Goal: Task Accomplishment & Management: Use online tool/utility

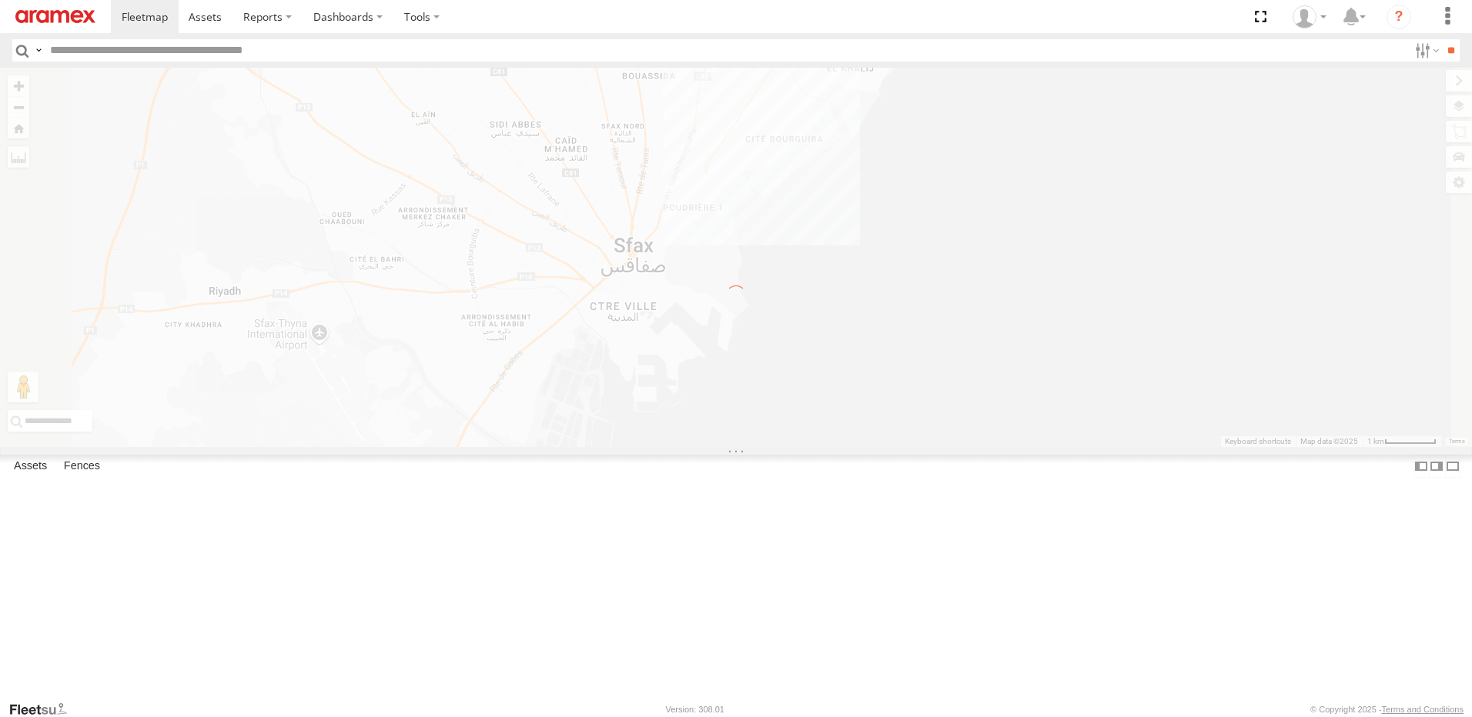
select select "**********"
click at [54, 27] on link at bounding box center [55, 16] width 111 height 33
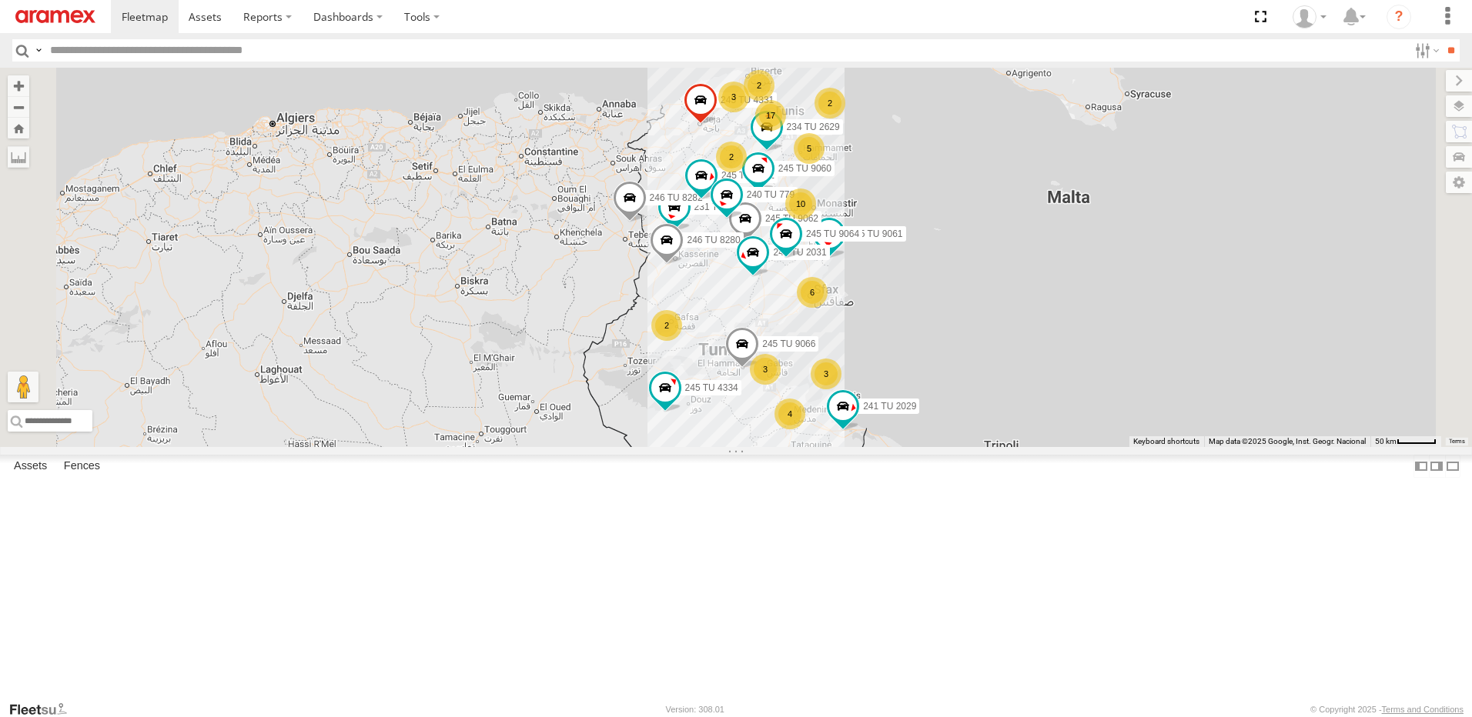
click at [828, 308] on div "6" at bounding box center [812, 292] width 31 height 31
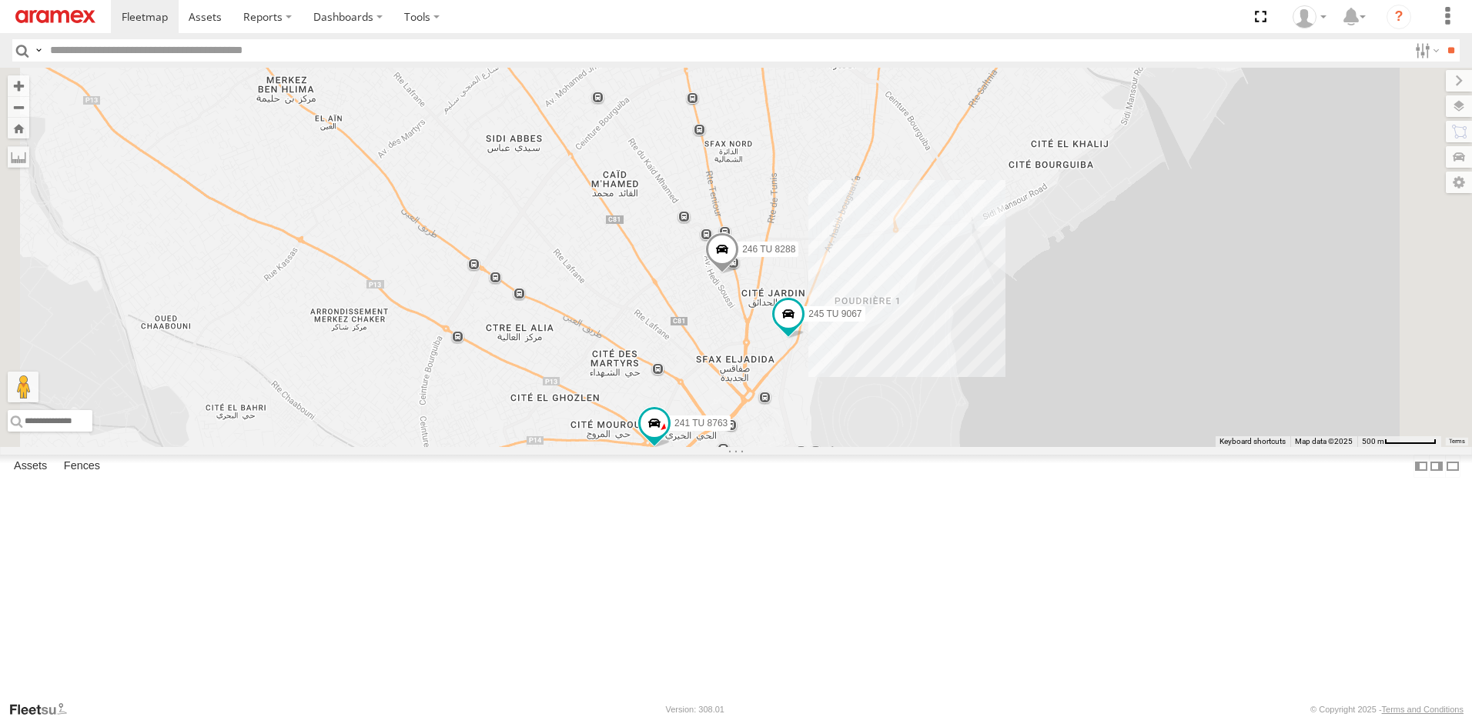
click at [808, 22] on span at bounding box center [795, 9] width 28 height 28
click at [1001, 237] on div "231 TU 3161 246 TU 8288 245 TU 9063 241 TU 8763 245 TU 9067 247 TU 9973 245 TU …" at bounding box center [736, 258] width 1472 height 380
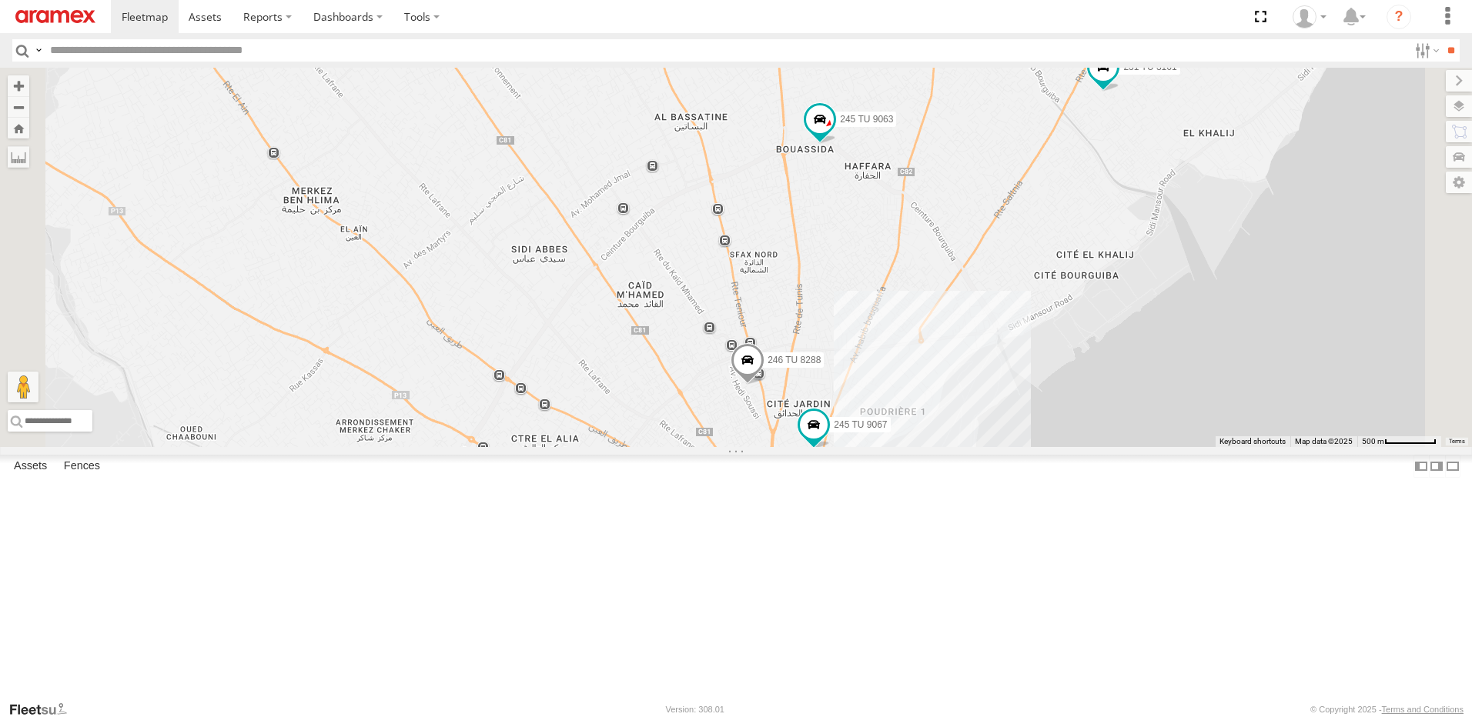
drag, startPoint x: 1001, startPoint y: 237, endPoint x: 1036, endPoint y: 364, distance: 131.9
click at [1036, 364] on div "231 TU 3161 246 TU 8288 245 TU 9063 241 TU 8763 245 TU 9067 247 TU 9973" at bounding box center [736, 258] width 1472 height 380
click at [834, 133] on span at bounding box center [820, 119] width 28 height 28
click at [925, 126] on link at bounding box center [916, 120] width 16 height 11
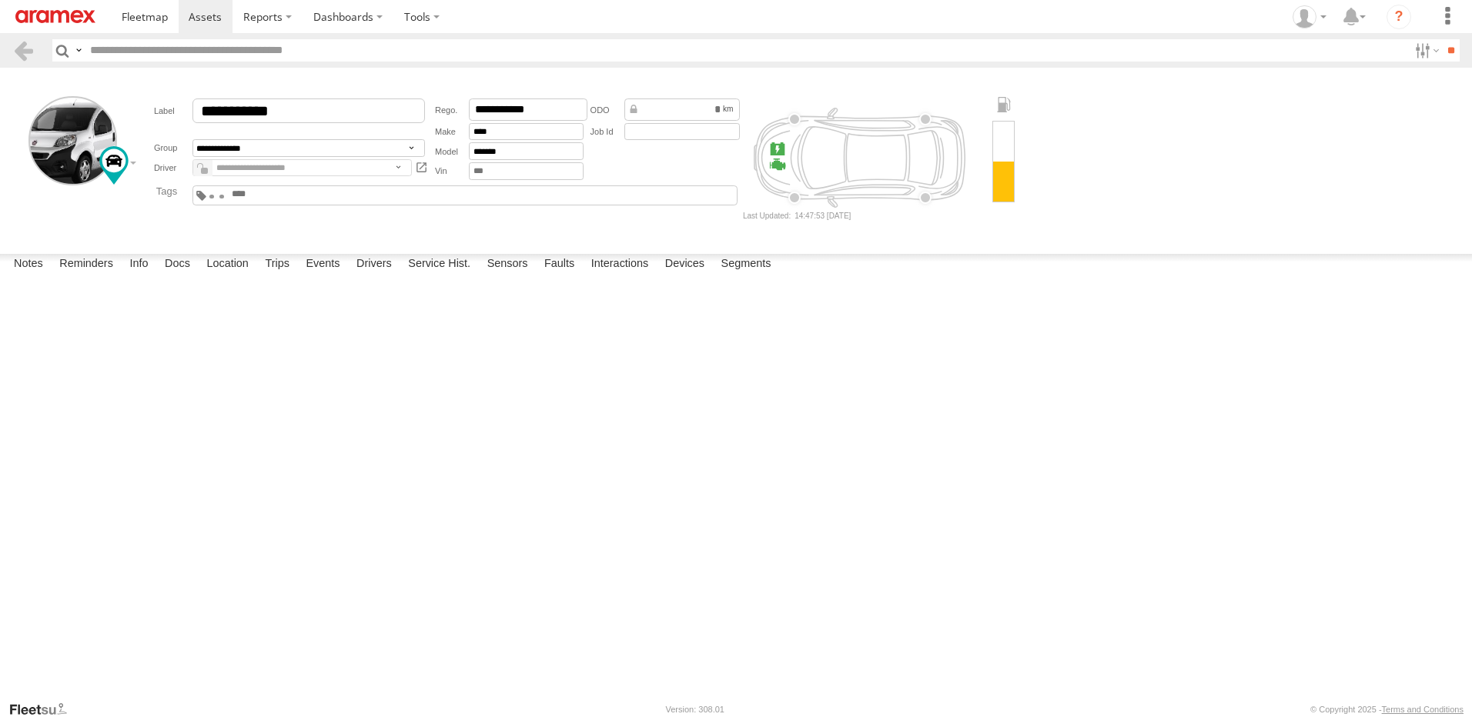
click at [65, 15] on img at bounding box center [55, 16] width 80 height 13
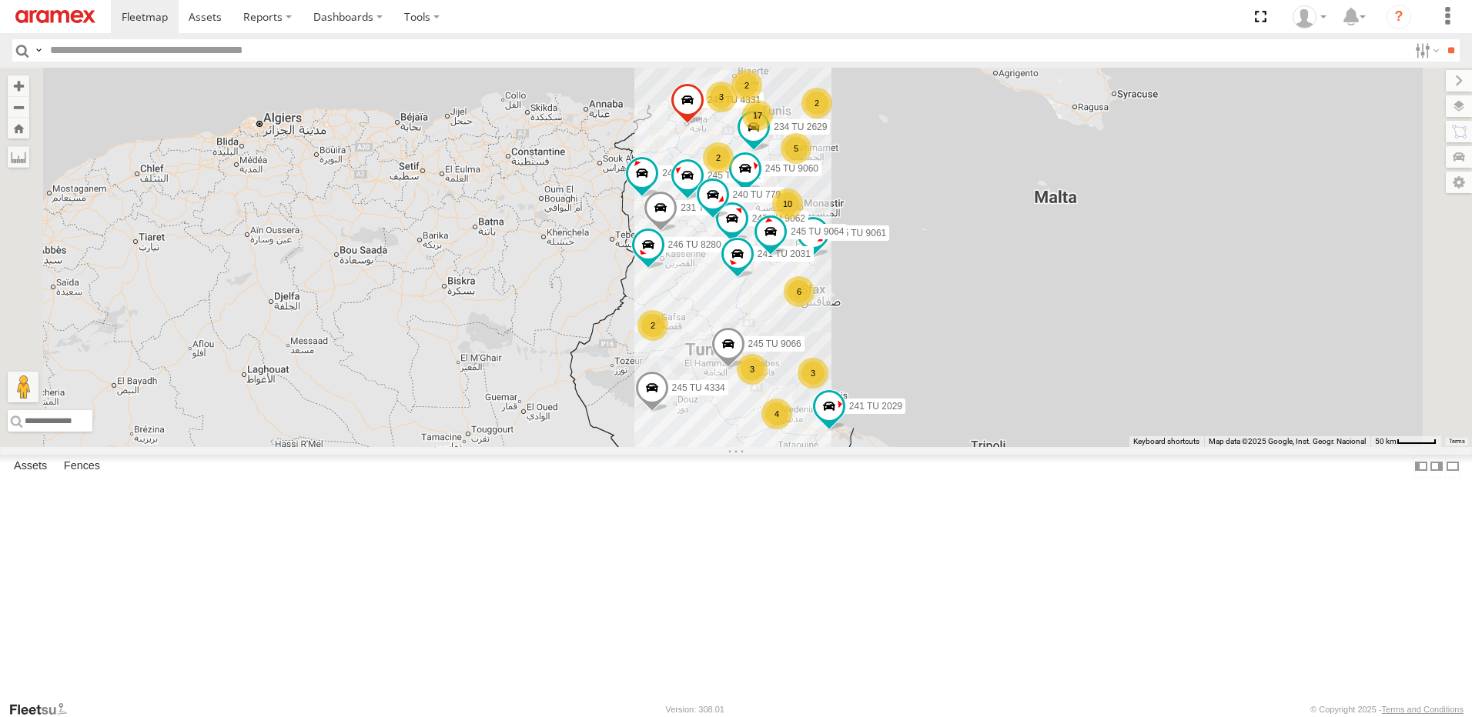
click at [814, 307] on div "6" at bounding box center [799, 291] width 31 height 31
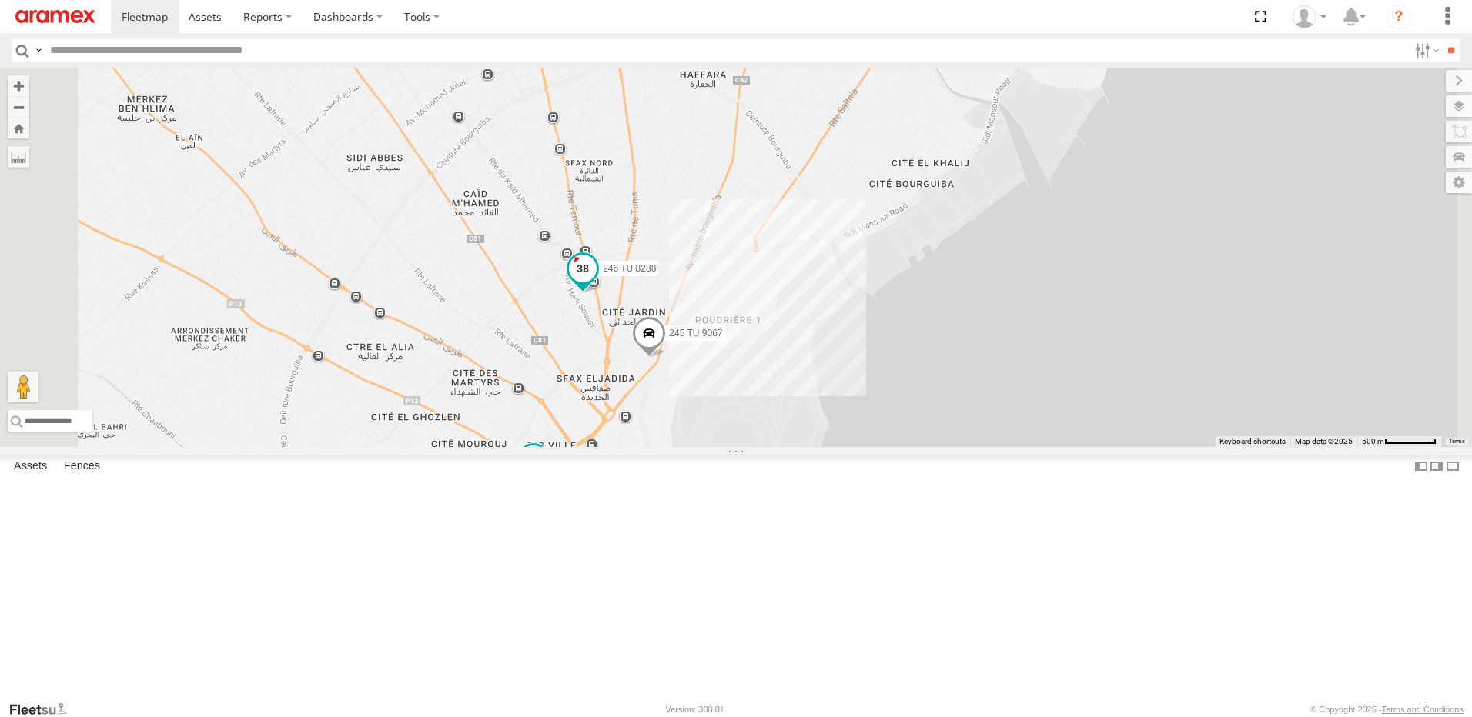
click at [597, 283] on span at bounding box center [583, 269] width 28 height 28
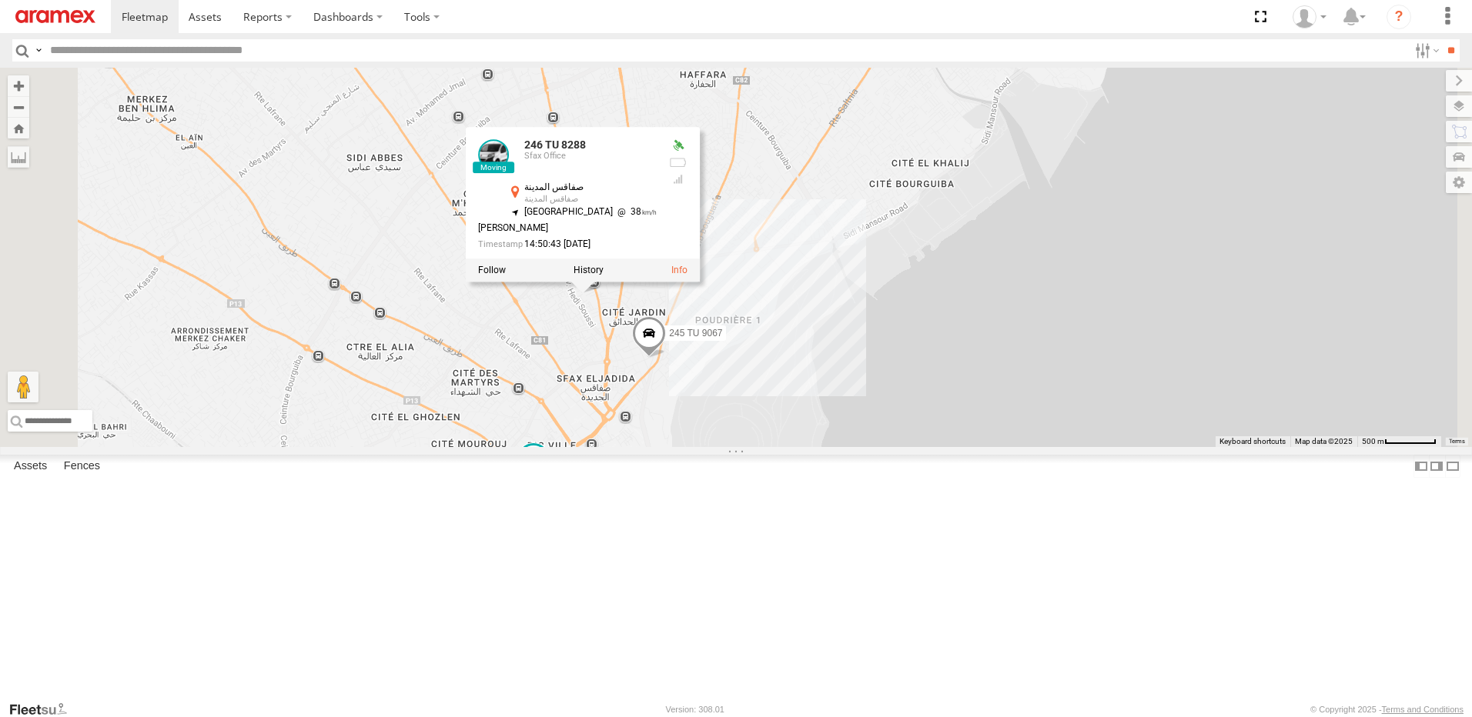
click at [925, 433] on div "241 TU 2029 245 TU 4334 245 TU 4331 231 TU 3163 245 TU 9061 246 TU 8282 245 TU …" at bounding box center [736, 258] width 1472 height 380
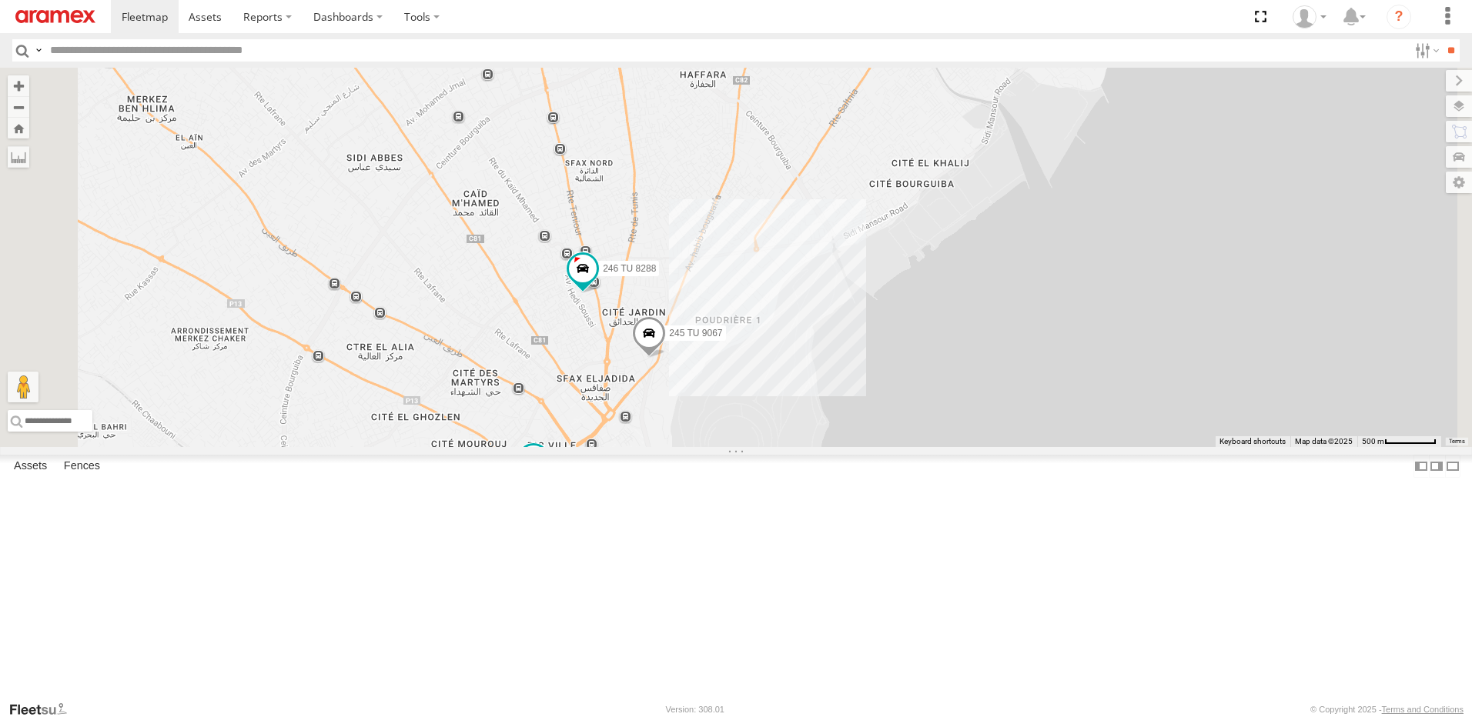
click at [666, 358] on span at bounding box center [649, 337] width 34 height 42
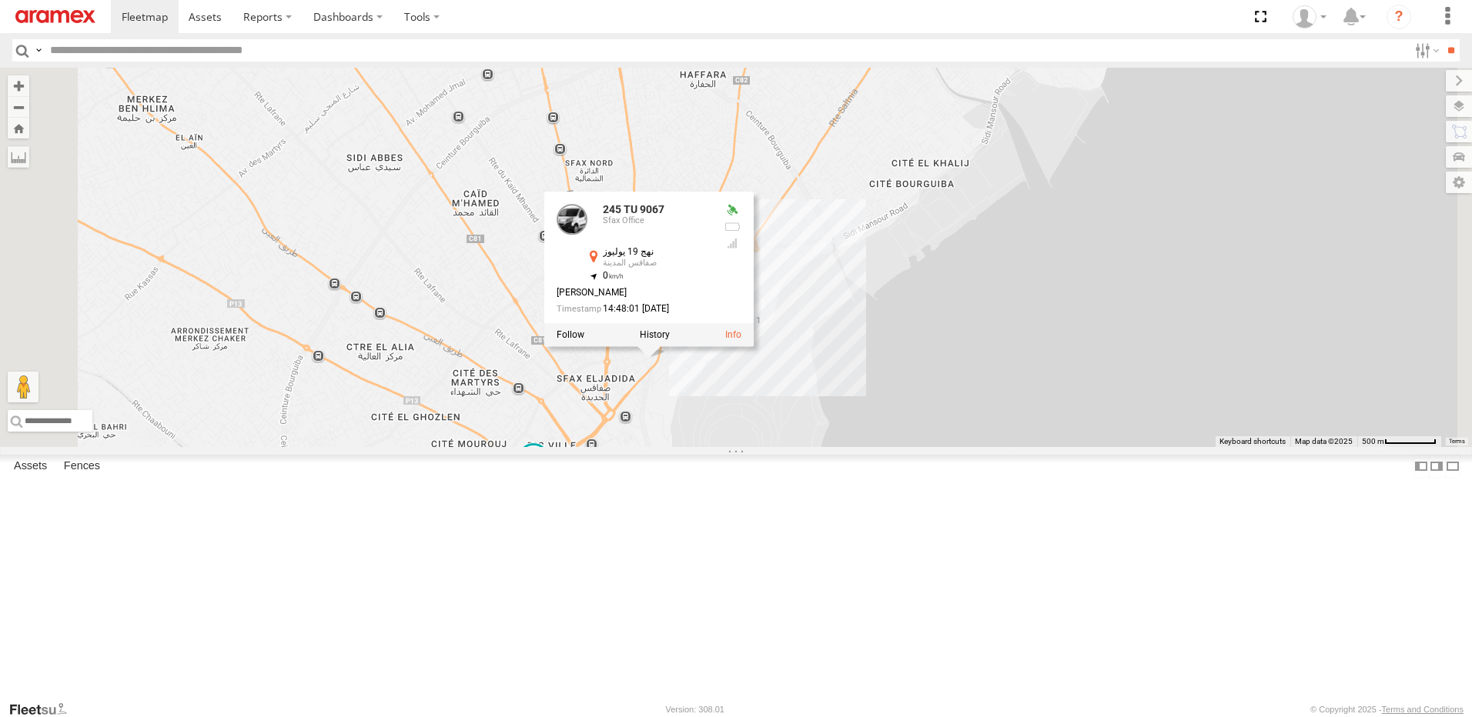
click at [886, 447] on div "241 TU 2029 245 TU 4334 245 TU 4331 231 TU 3163 245 TU 9061 246 TU 8282 245 TU …" at bounding box center [736, 258] width 1472 height 380
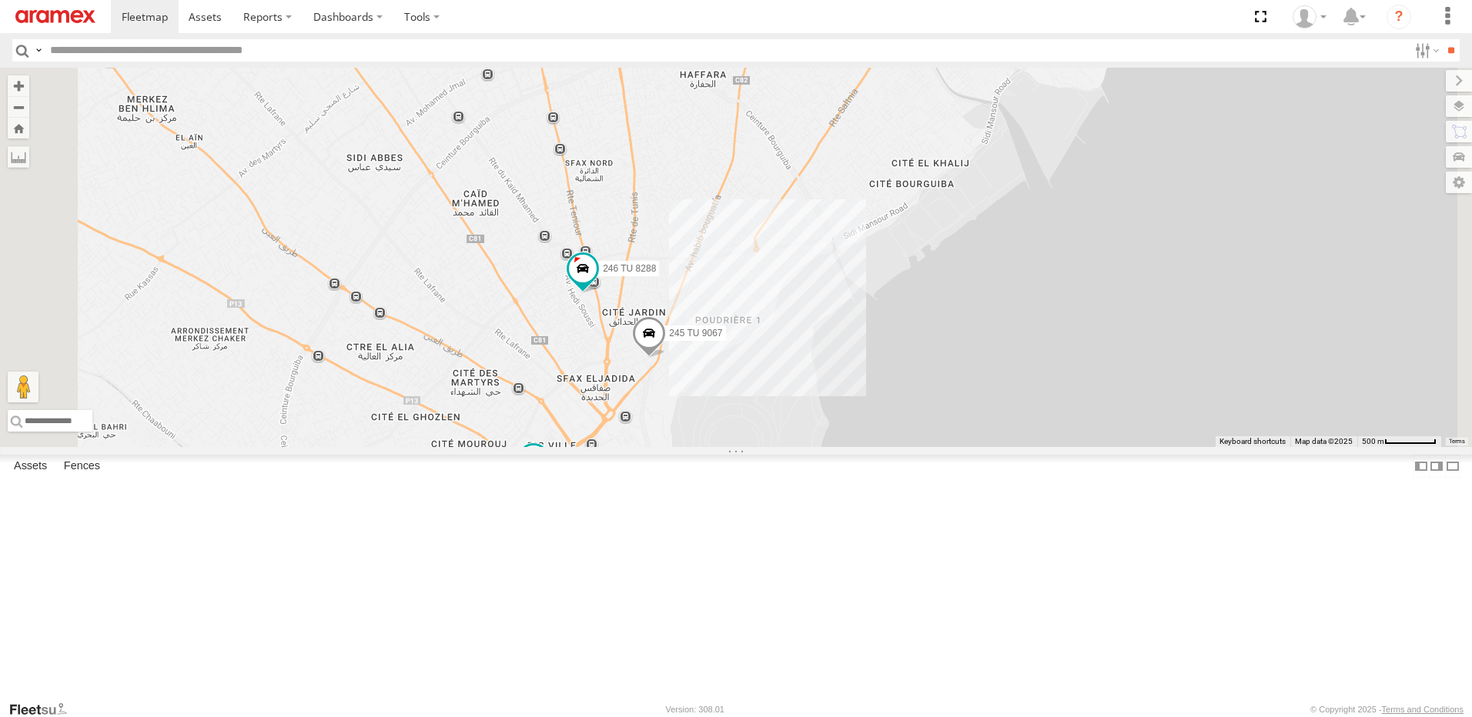
click at [631, 516] on span at bounding box center [614, 495] width 34 height 42
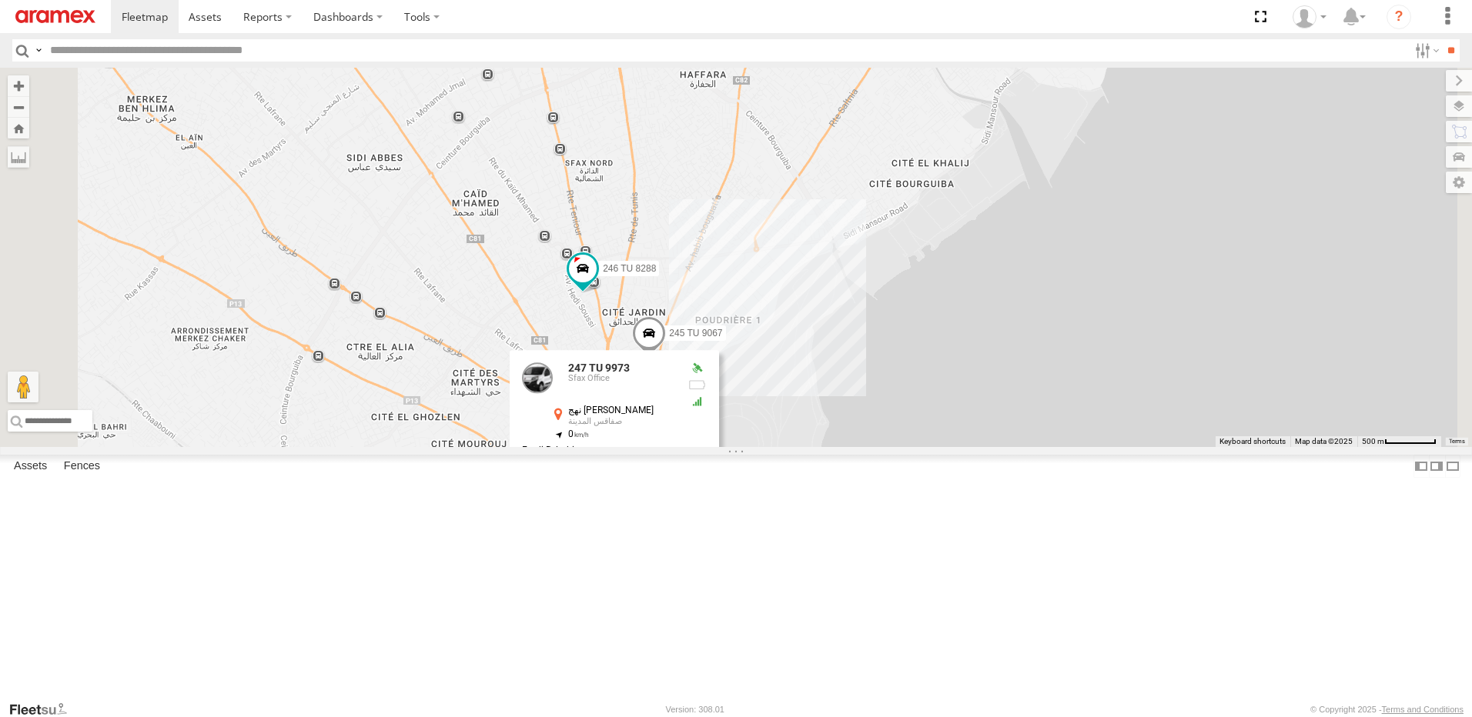
click at [745, 447] on div "241 TU 2029 245 TU 4334 245 TU 4331 231 TU 3163 245 TU 9061 246 TU 8282 245 TU …" at bounding box center [736, 258] width 1472 height 380
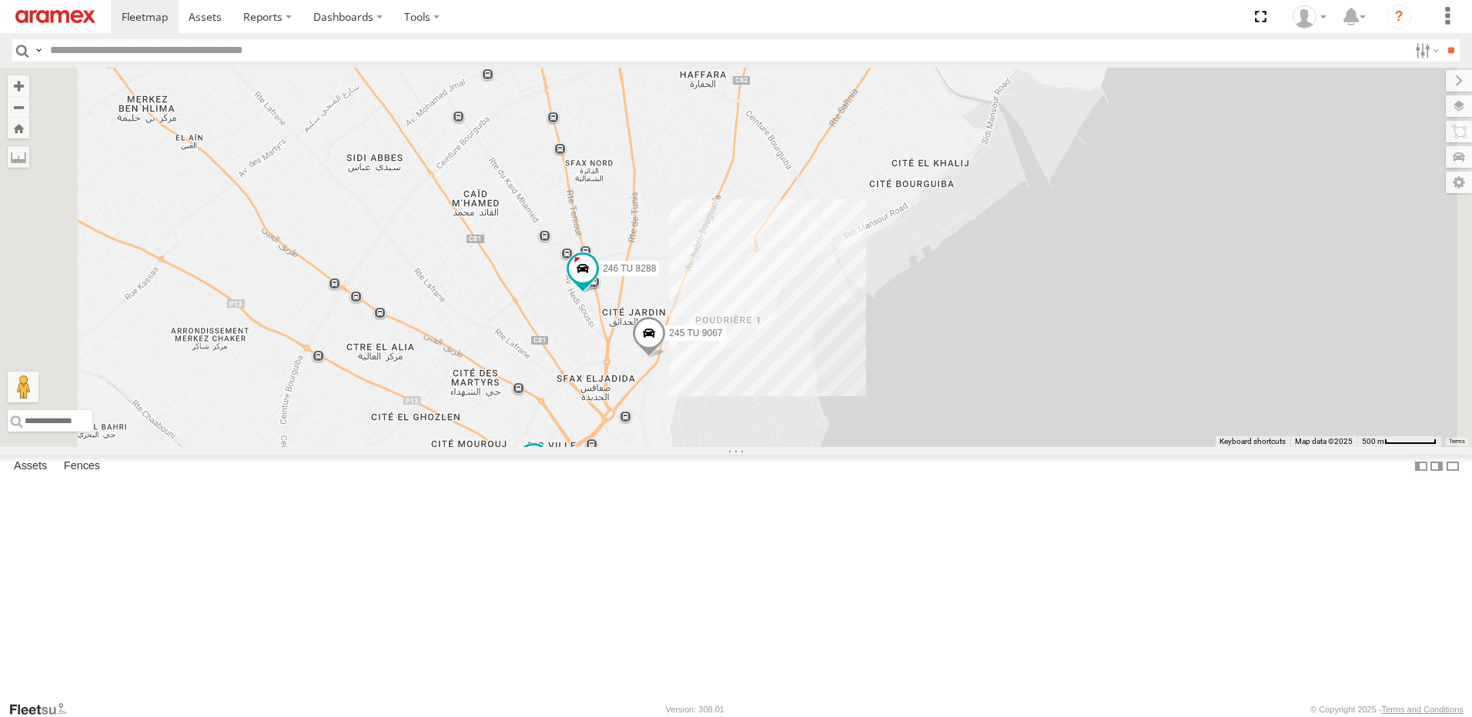
click at [547, 473] on span at bounding box center [534, 459] width 28 height 28
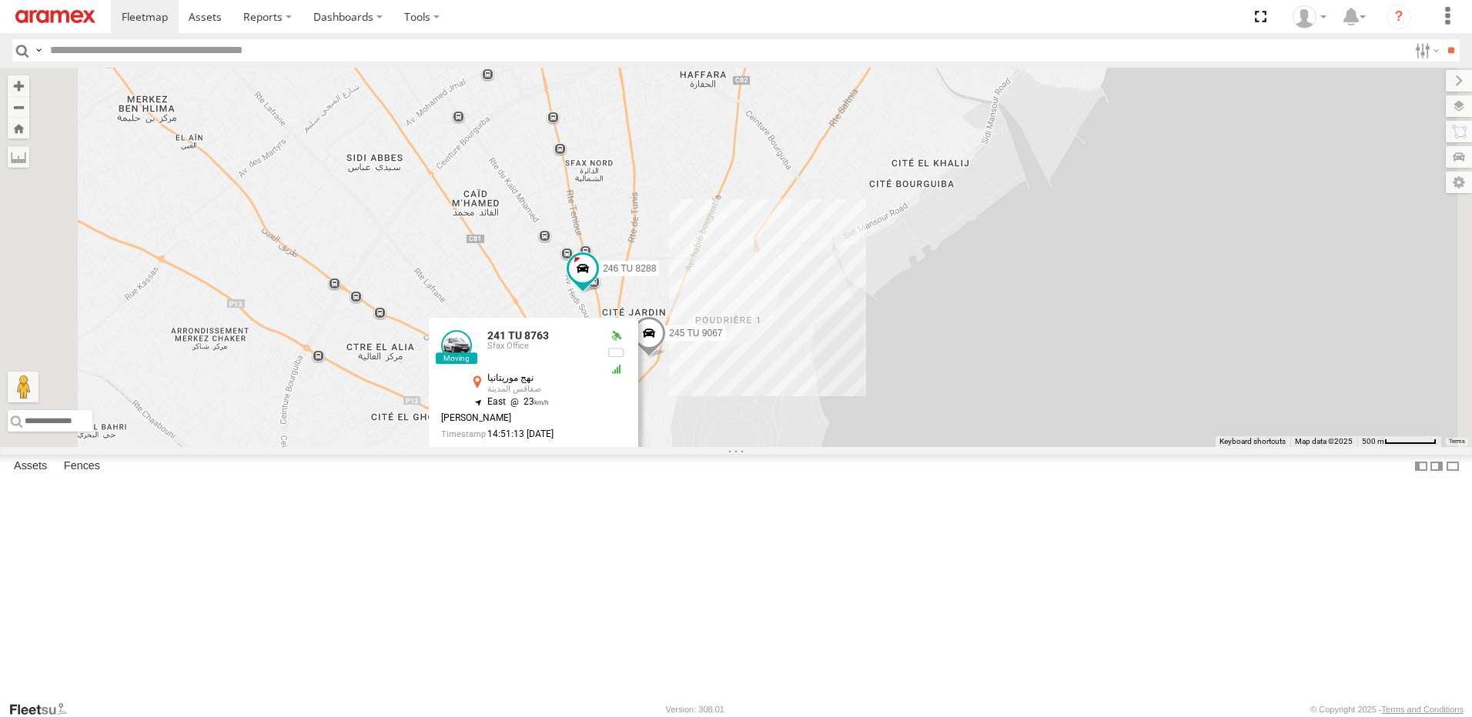
click at [734, 447] on div "241 TU 2029 245 TU 4334 245 TU 4331 231 TU 3163 245 TU 9061 246 TU 8282 245 TU …" at bounding box center [736, 258] width 1472 height 380
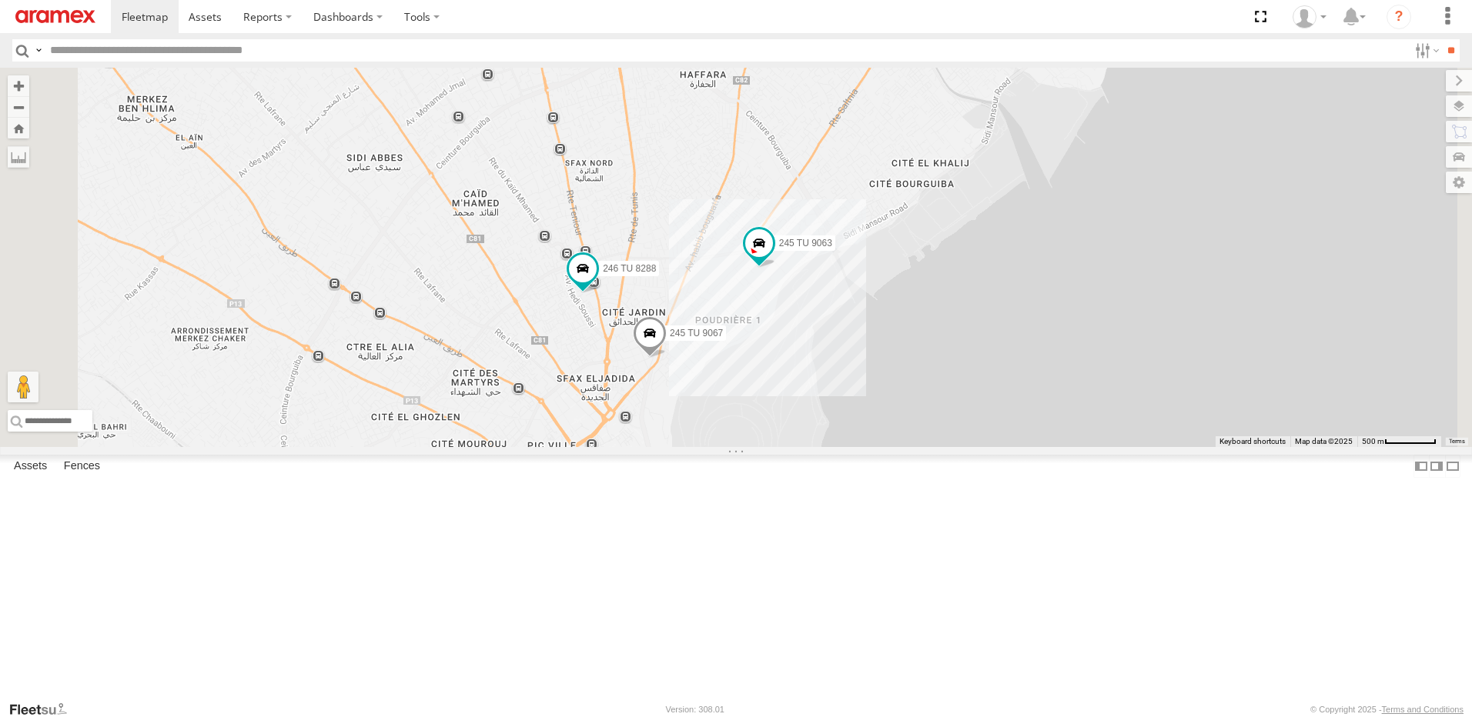
click at [87, 18] on img at bounding box center [55, 16] width 80 height 13
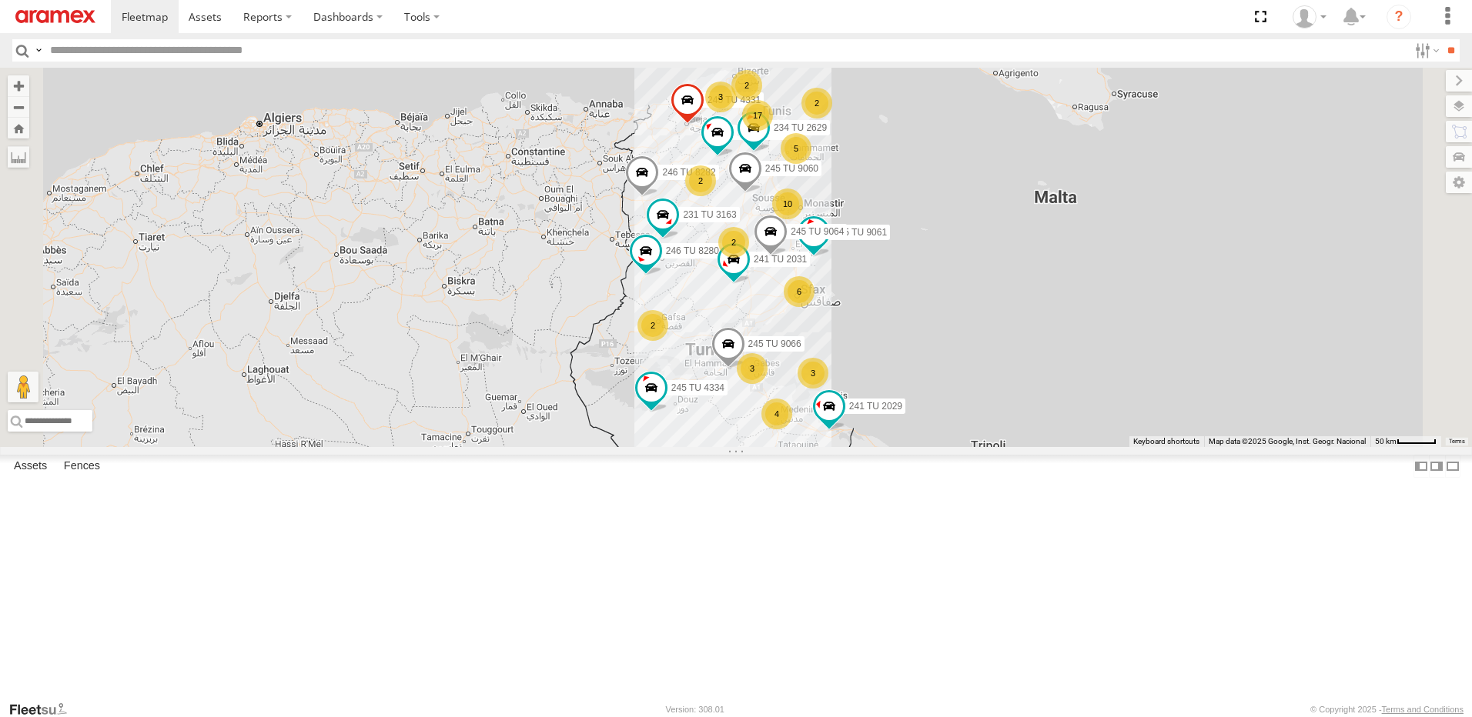
click at [814, 307] on div "6" at bounding box center [799, 291] width 31 height 31
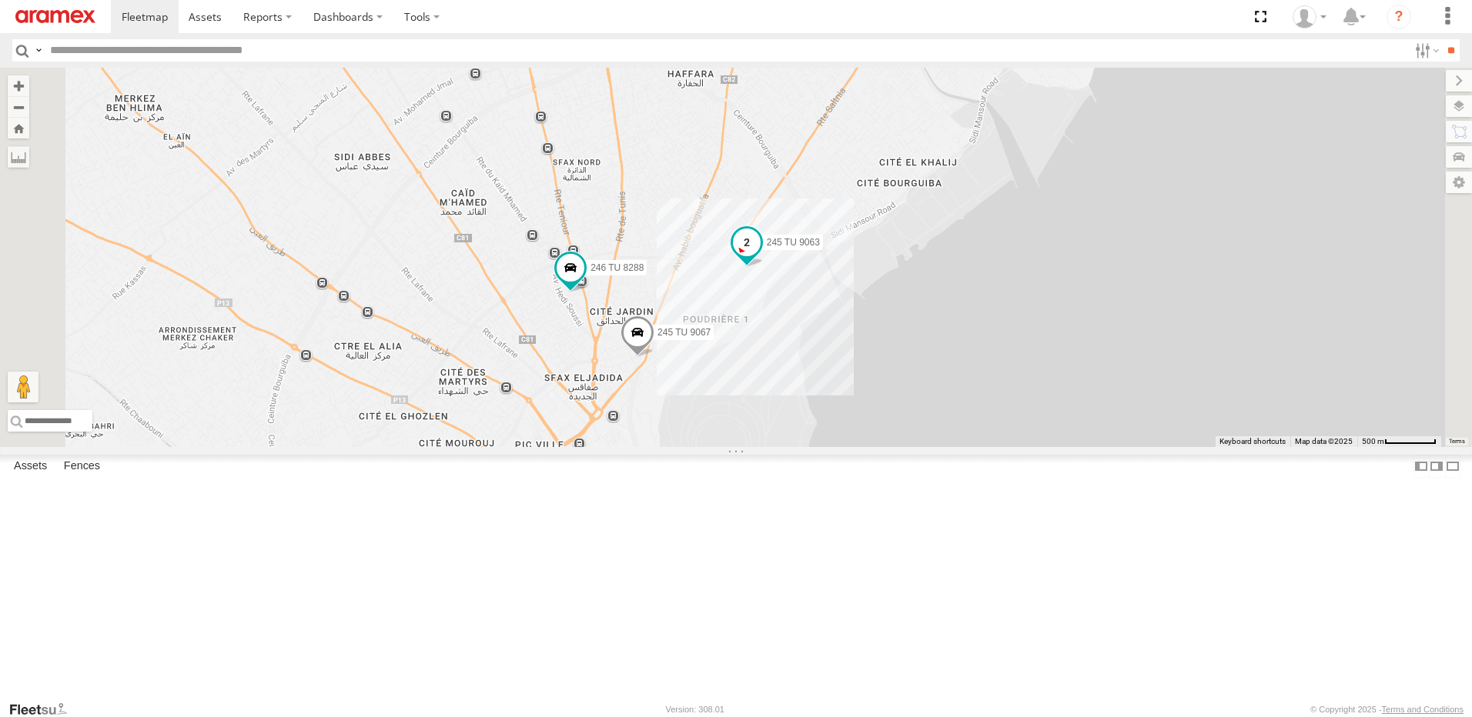
click at [761, 256] on span at bounding box center [747, 242] width 28 height 28
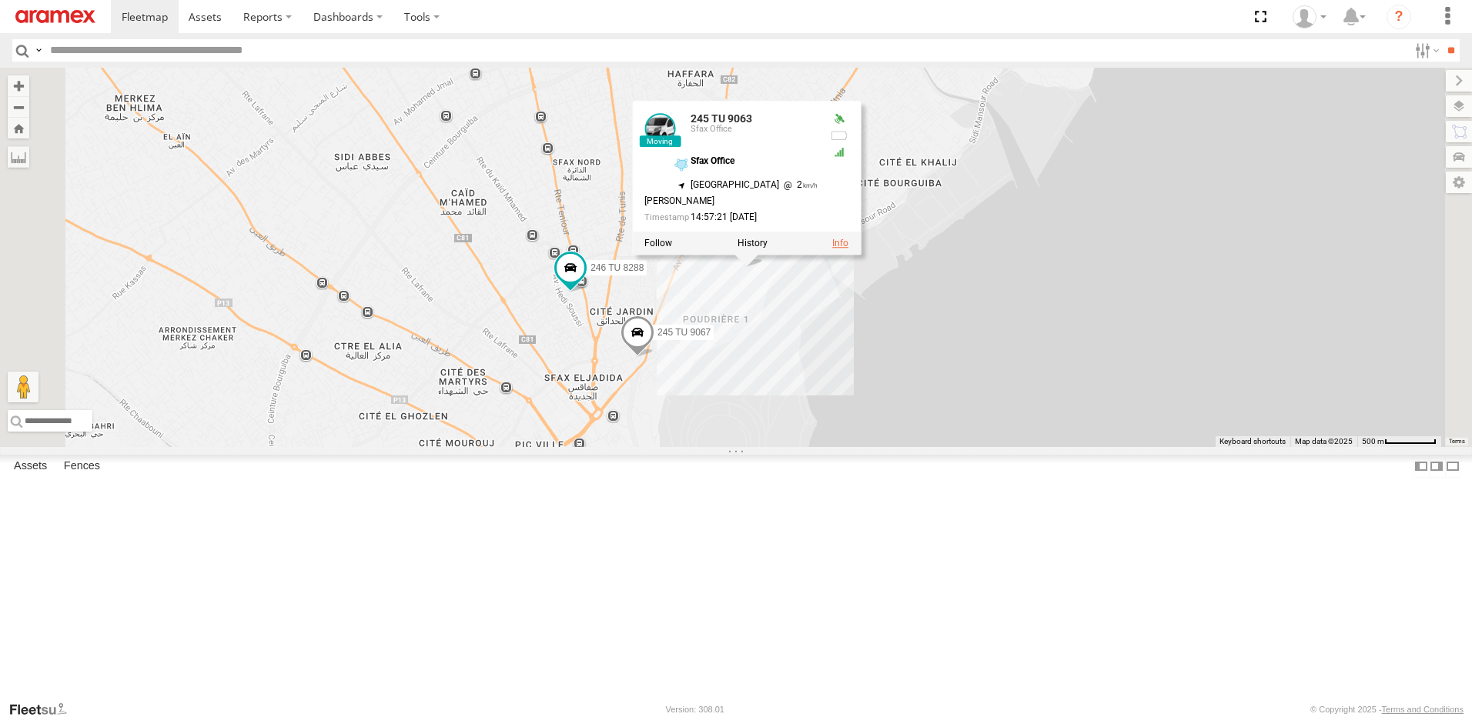
click at [848, 249] on link at bounding box center [840, 243] width 16 height 11
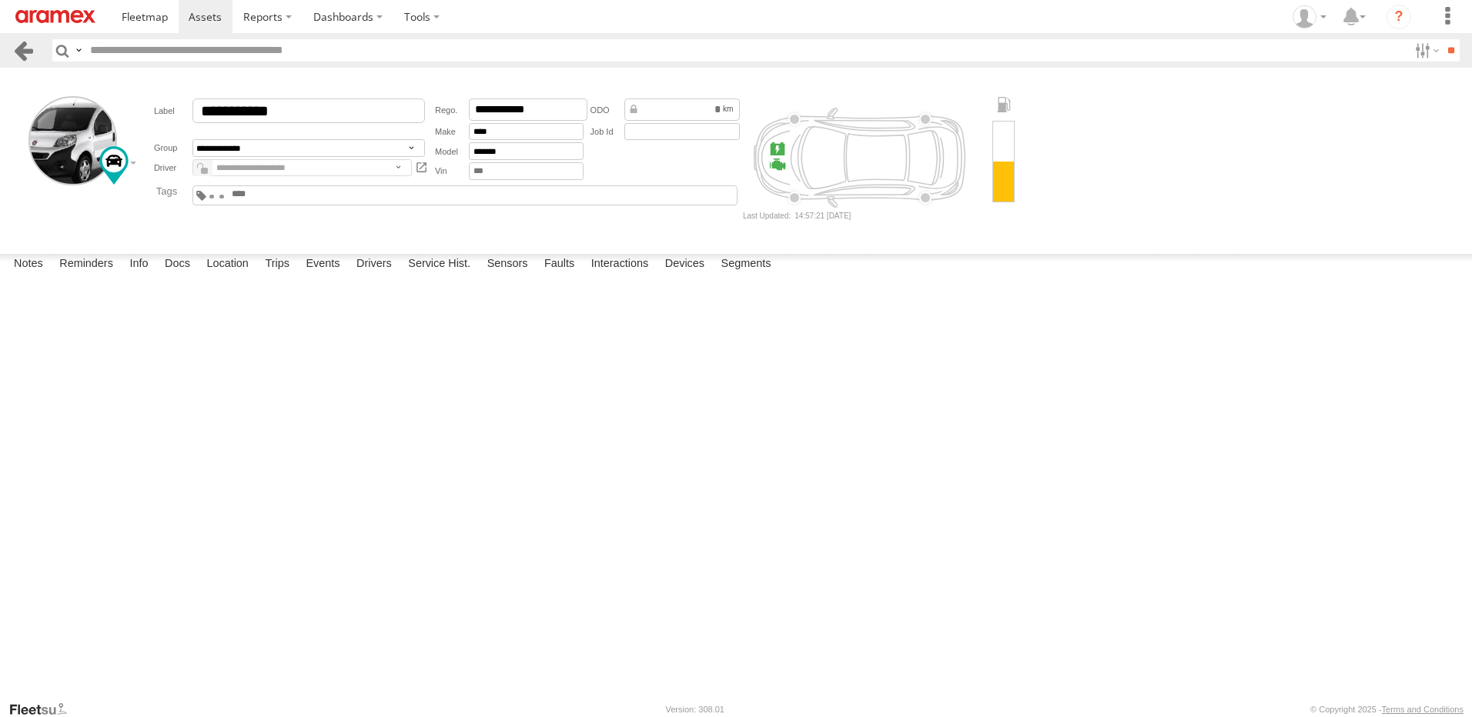
click at [25, 46] on link at bounding box center [23, 50] width 22 height 22
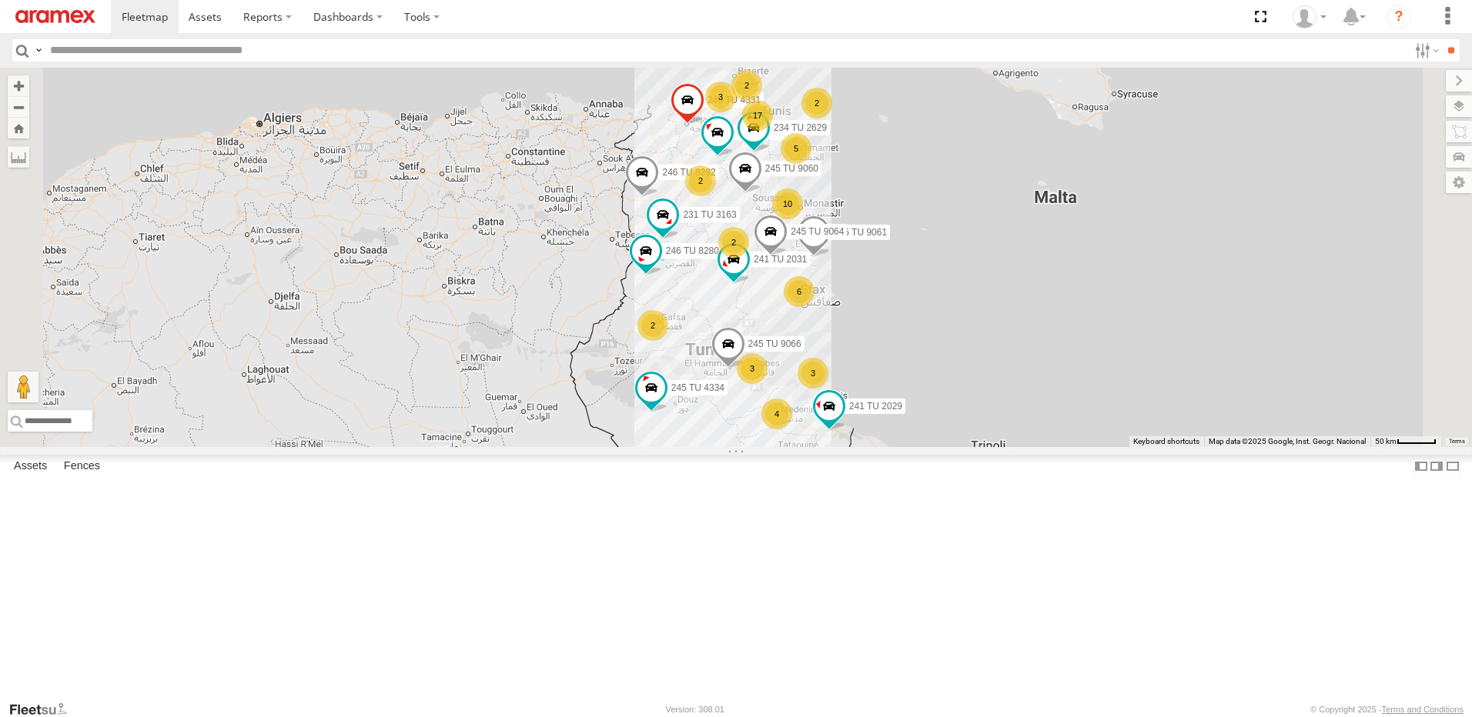
click at [814, 307] on div "6" at bounding box center [799, 291] width 31 height 31
click at [815, 307] on div "6" at bounding box center [799, 291] width 31 height 31
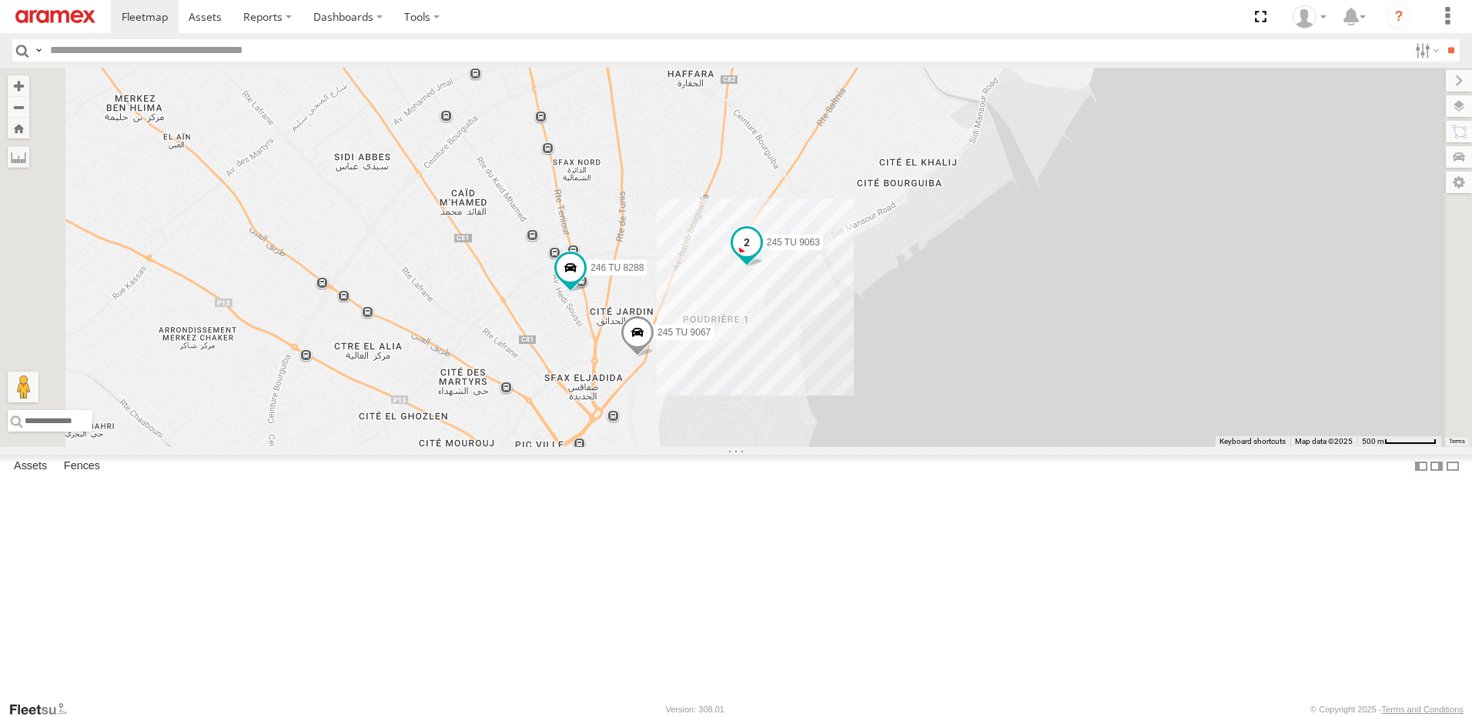
click at [761, 256] on span at bounding box center [747, 242] width 28 height 28
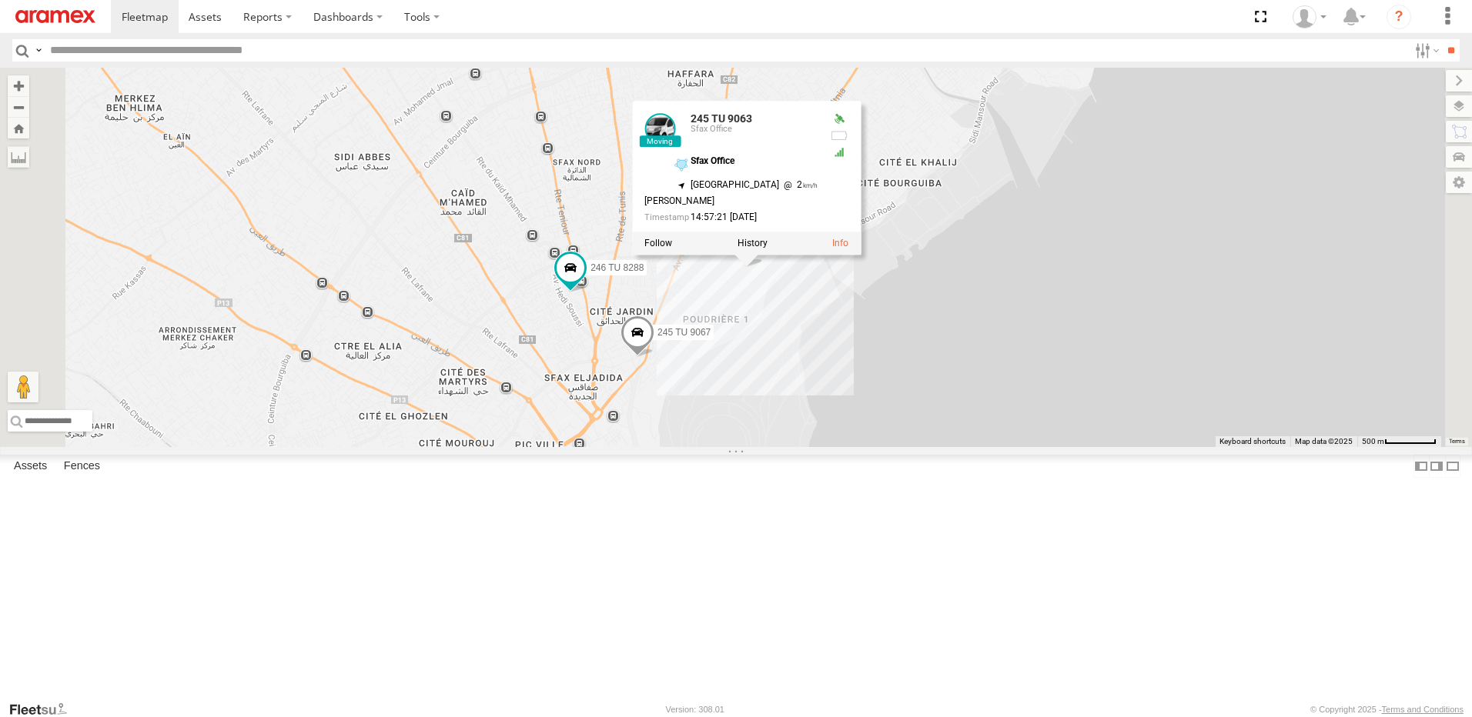
click at [972, 447] on div "241 TU 2029 245 TU 4334 245 TU 4331 231 TU 3163 245 TU 4333 245 TU 9061 246 TU …" at bounding box center [736, 258] width 1472 height 380
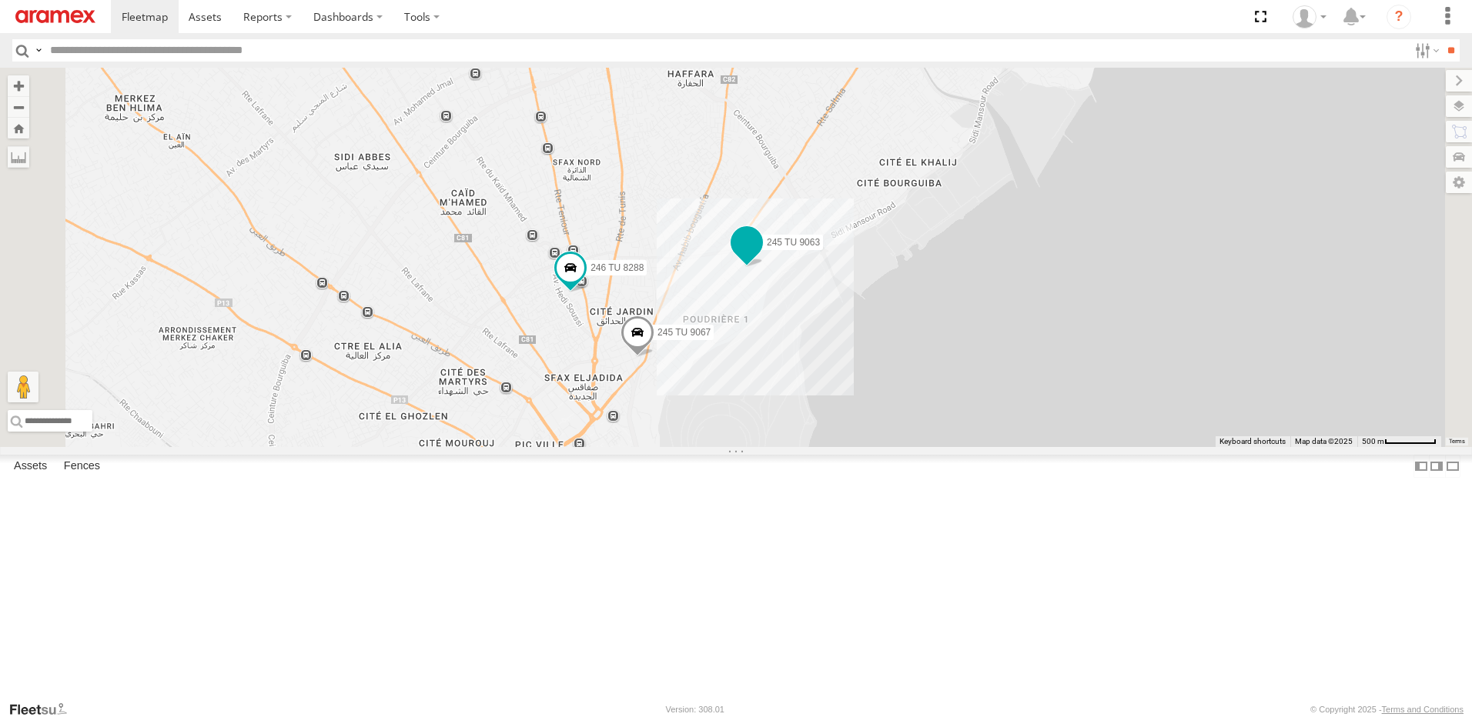
click at [761, 256] on span at bounding box center [747, 243] width 28 height 28
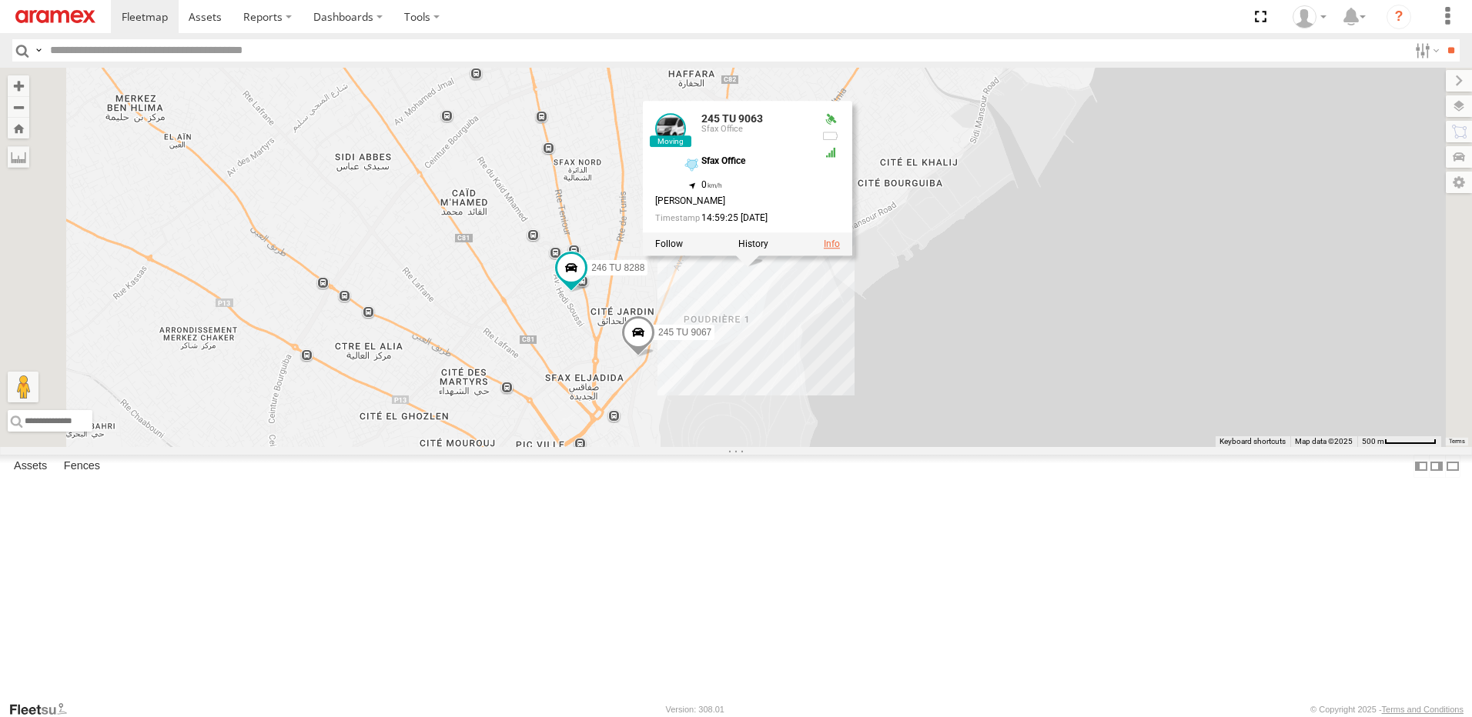
click at [840, 249] on link at bounding box center [832, 244] width 16 height 11
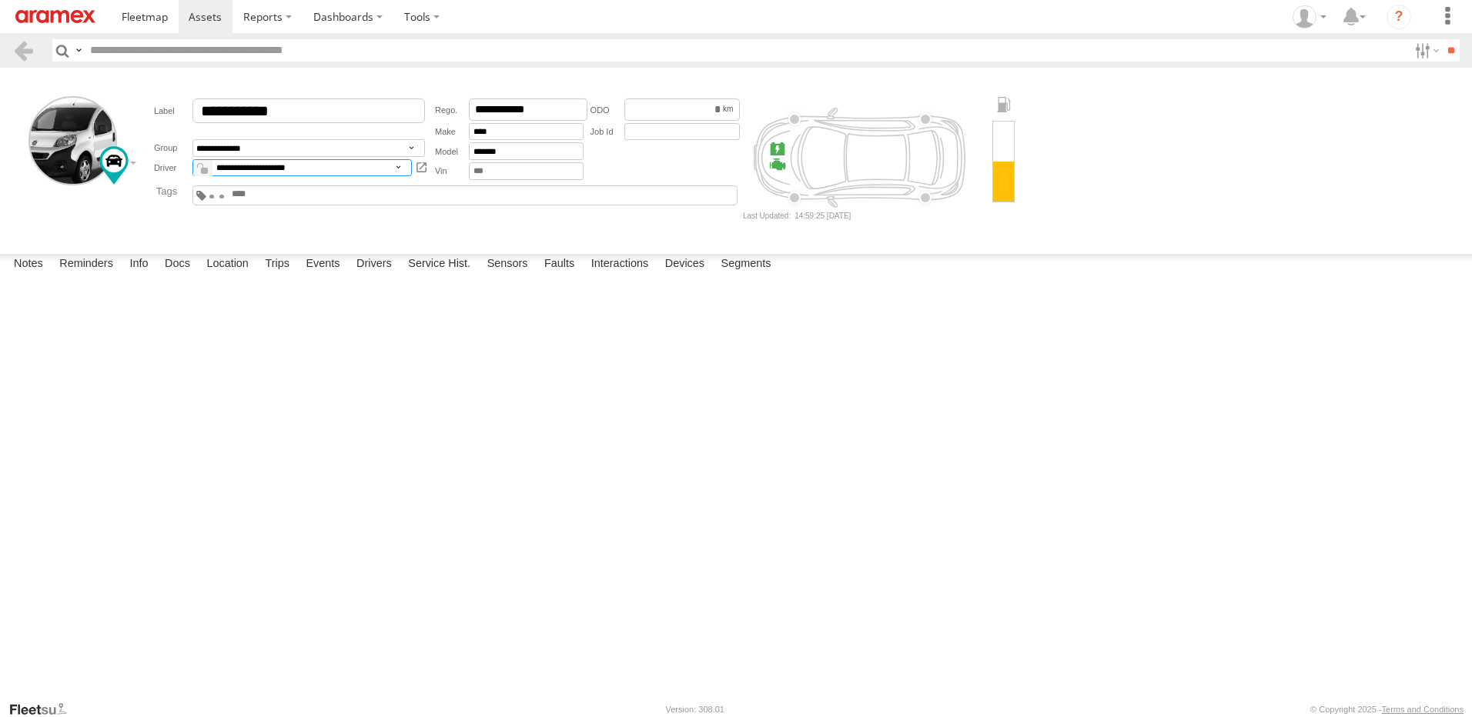
click at [341, 163] on select "**********" at bounding box center [301, 168] width 219 height 18
select select "*****"
click at [192, 159] on select "**********" at bounding box center [301, 168] width 219 height 18
click at [64, 16] on img at bounding box center [55, 16] width 80 height 13
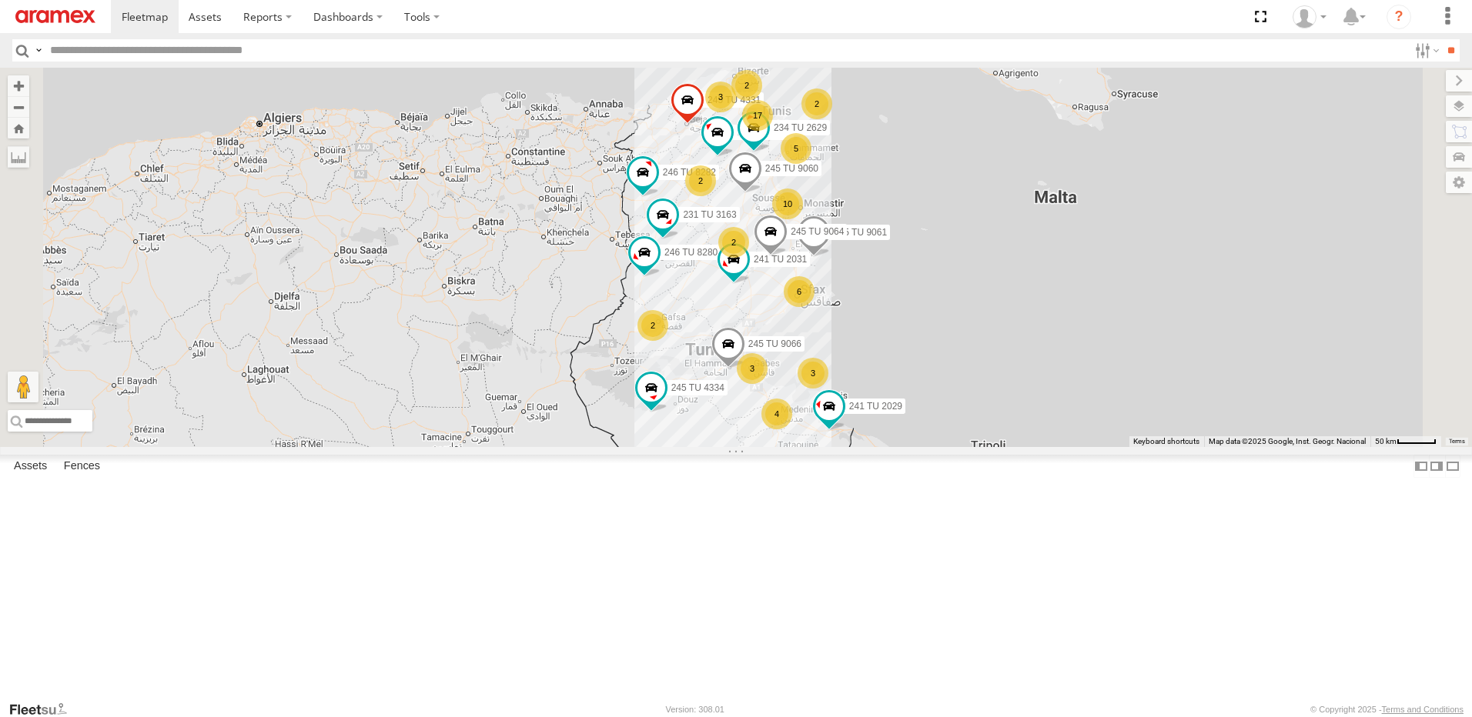
click at [814, 307] on div "6" at bounding box center [799, 291] width 31 height 31
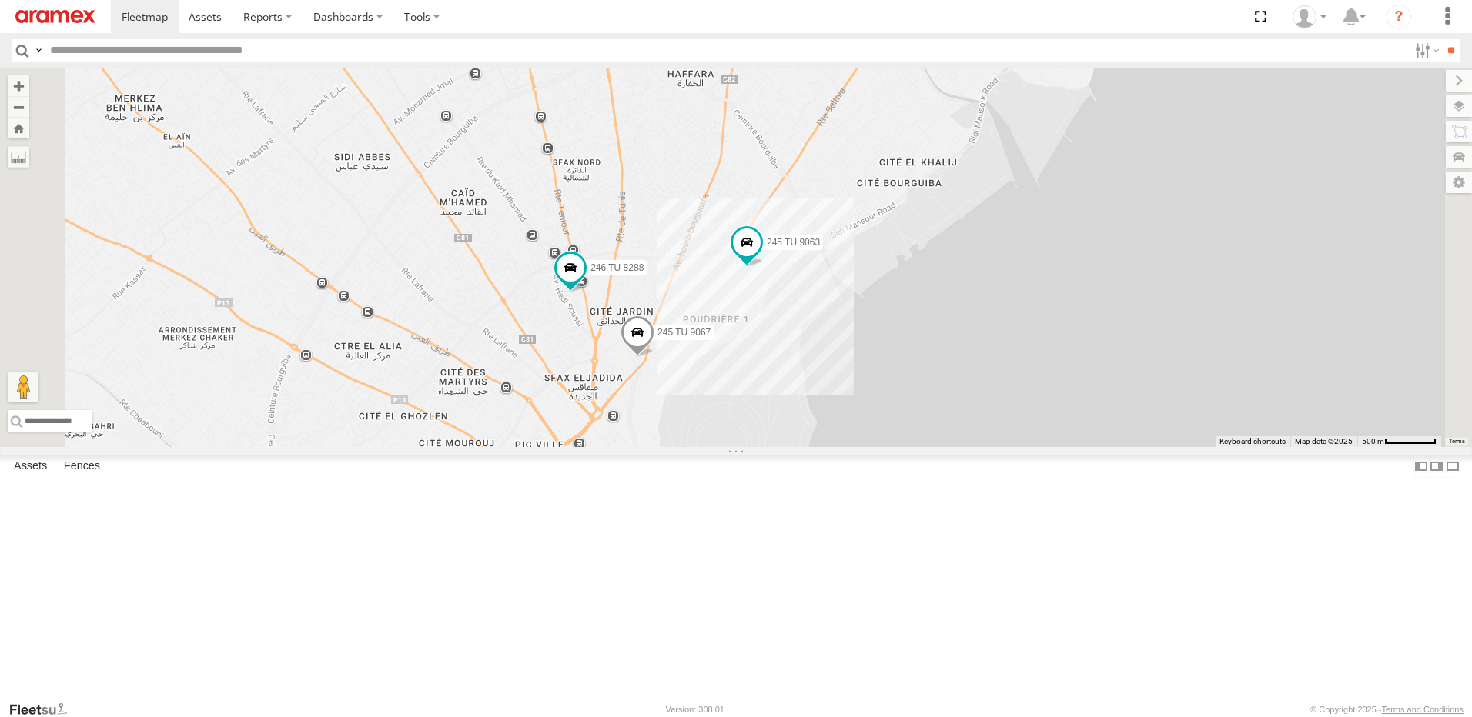
click at [1029, 447] on div "241 TU 2029 245 TU 4334 245 TU 4331 231 TU 3163 245 TU 4333 245 TU 9061 246 TU …" at bounding box center [736, 258] width 1472 height 380
click at [584, 282] on span at bounding box center [571, 268] width 28 height 28
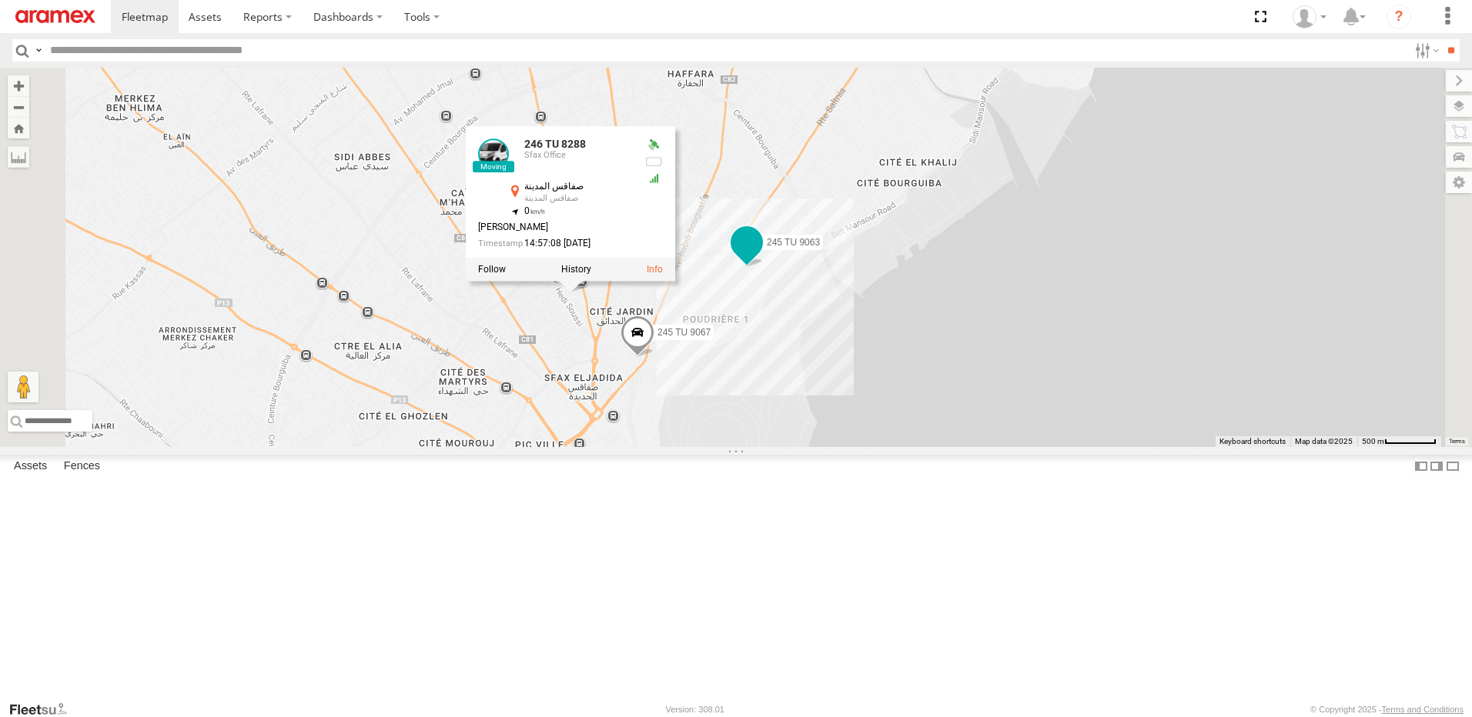
click at [761, 256] on span at bounding box center [747, 243] width 28 height 28
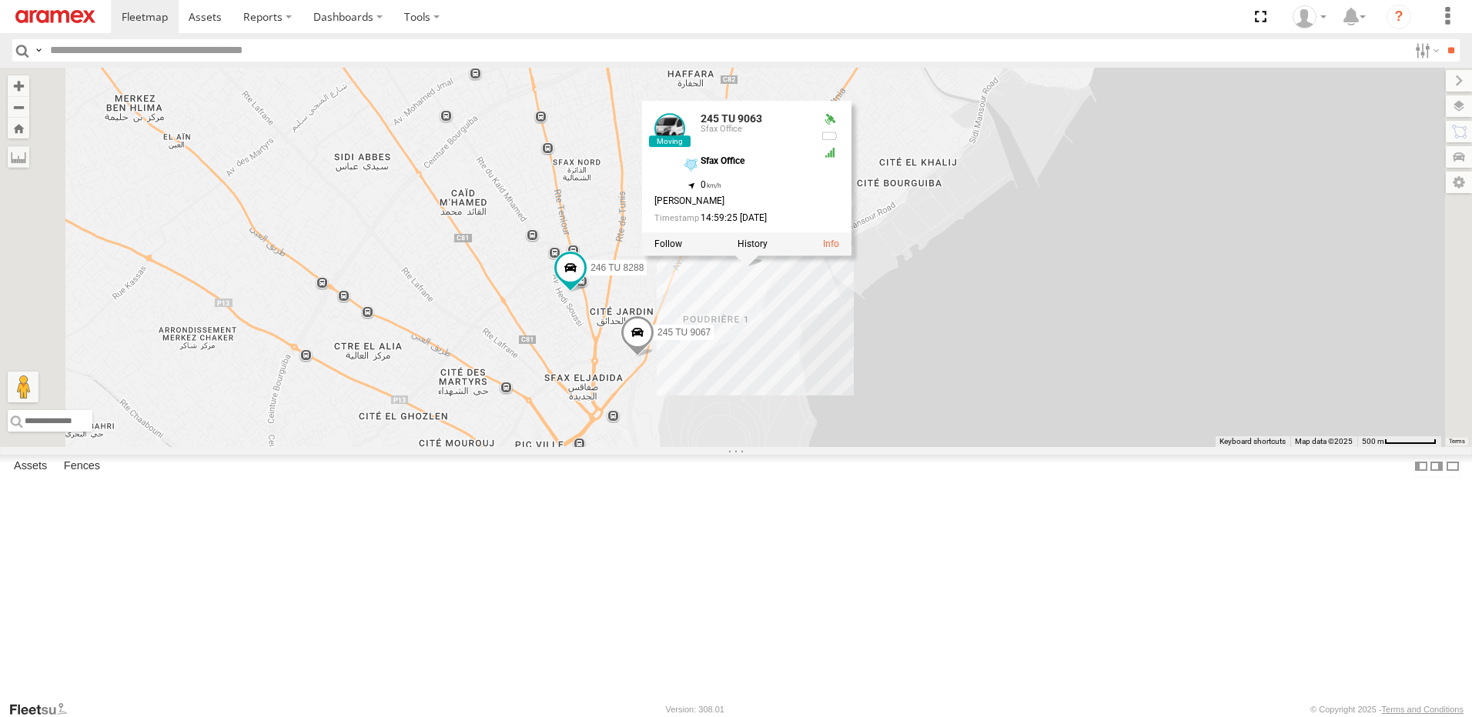
click at [1038, 447] on div "241 TU 2029 245 TU 4334 245 TU 4331 231 TU 3163 245 TU 4333 245 TU 9061 246 TU …" at bounding box center [736, 258] width 1472 height 380
